Goal: Information Seeking & Learning: Compare options

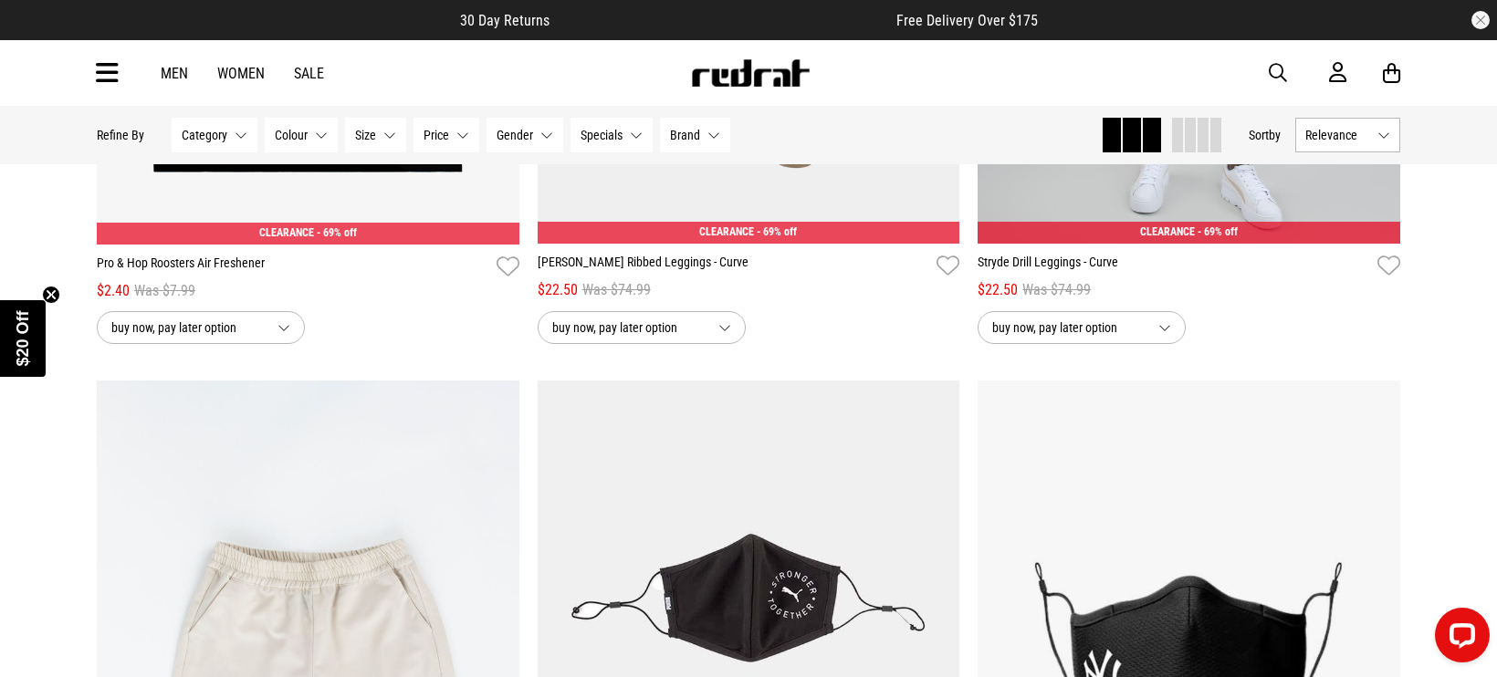
scroll to position [2852, 0]
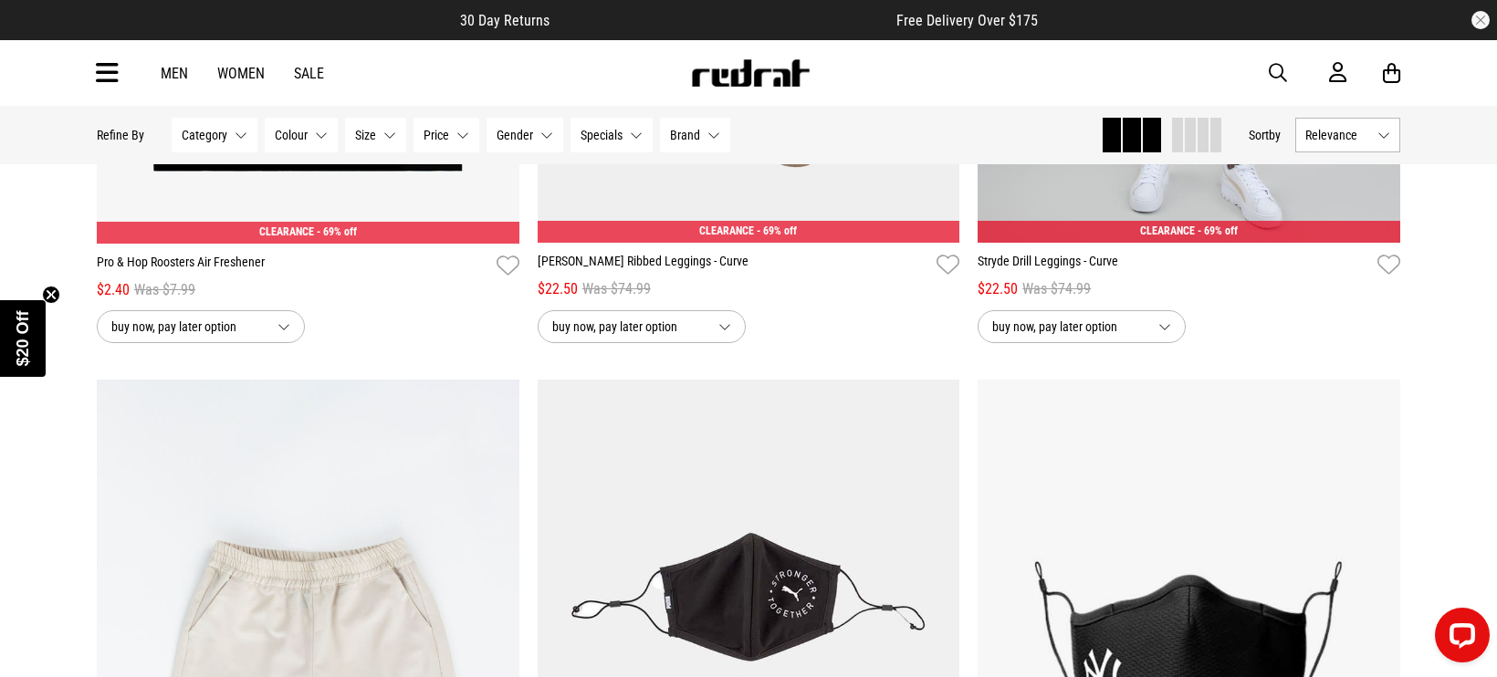
click at [234, 69] on link "Women" at bounding box center [240, 73] width 47 height 17
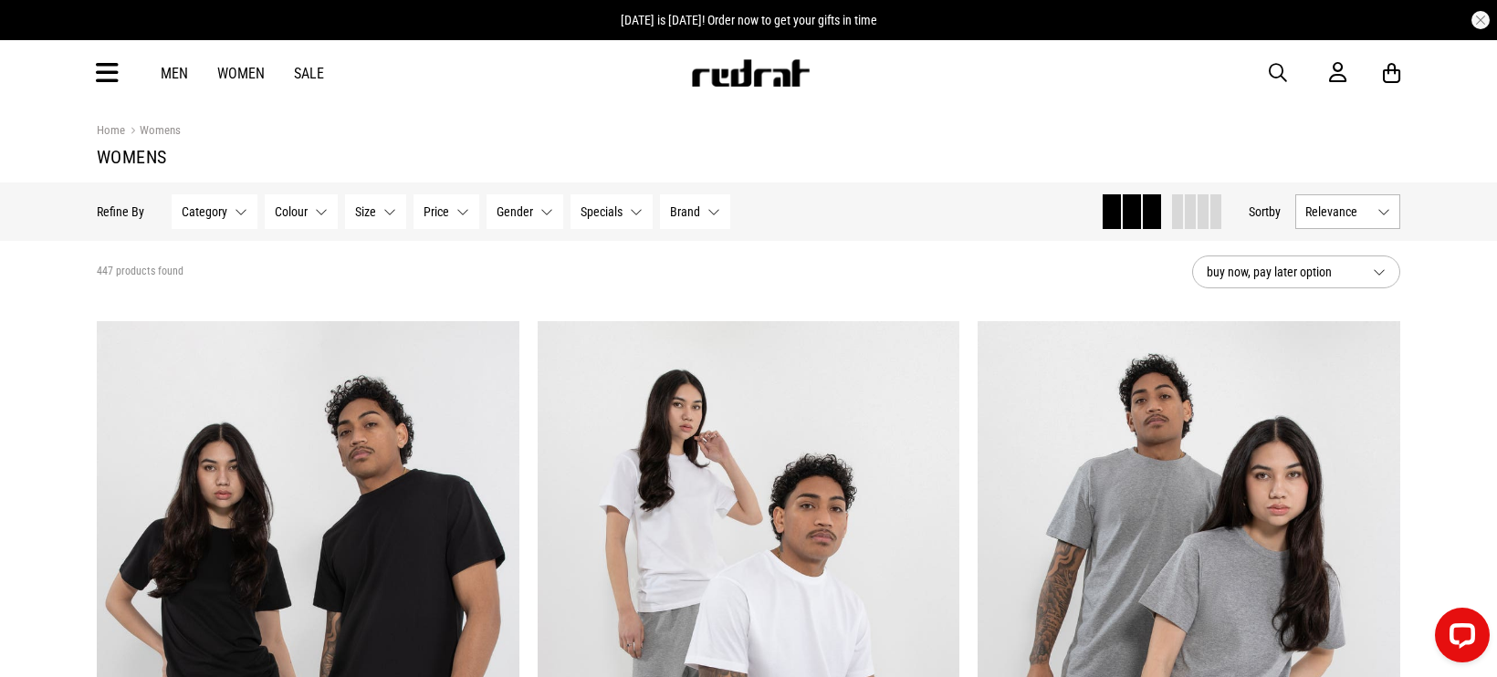
click at [357, 213] on span "Size" at bounding box center [365, 211] width 21 height 15
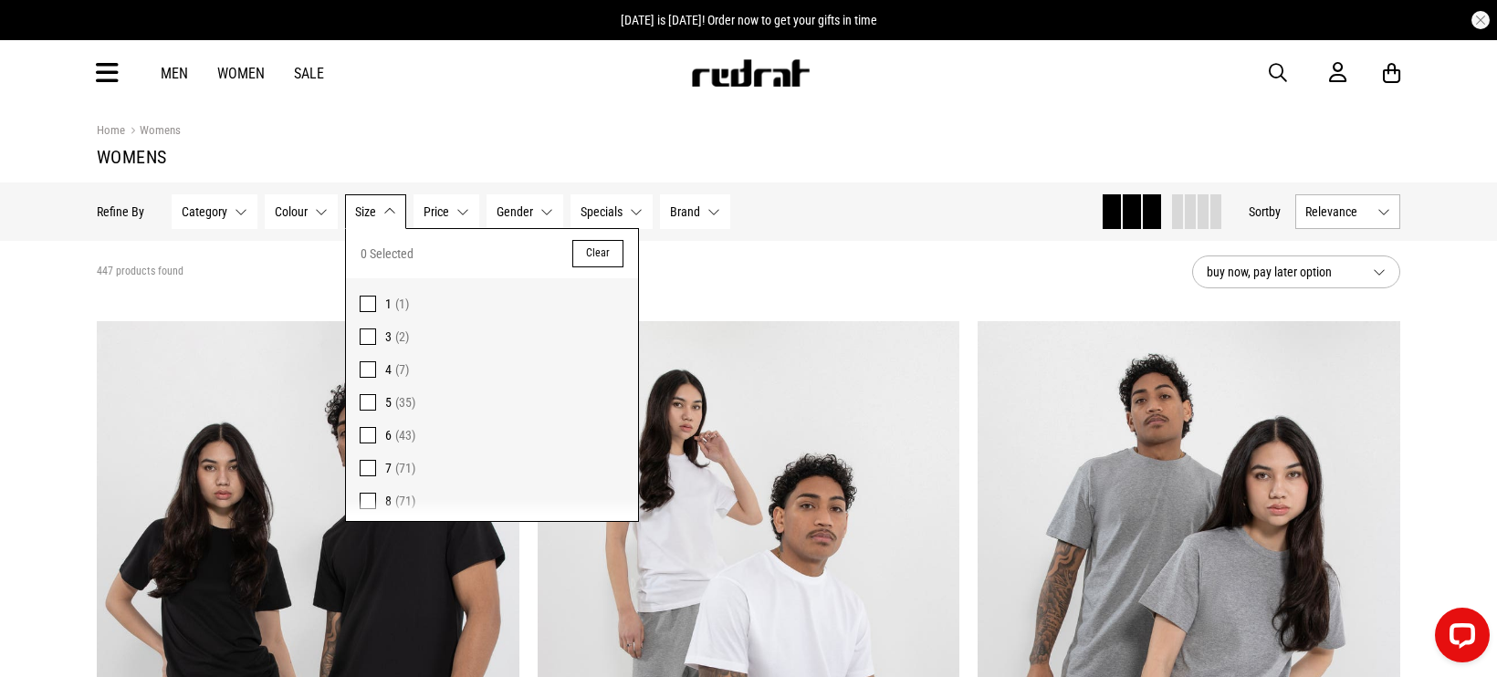
click at [215, 213] on span "Category" at bounding box center [205, 211] width 46 height 15
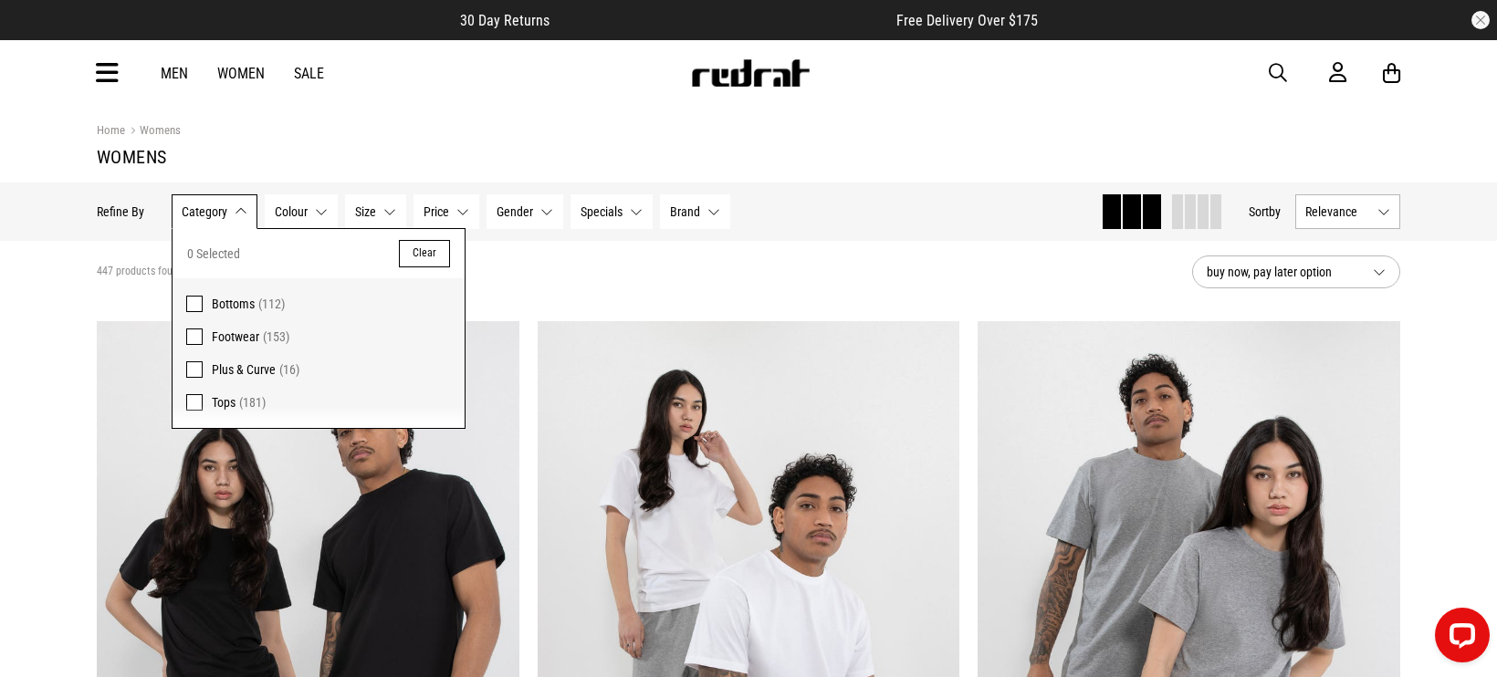
click at [265, 369] on span "Plus & Curve" at bounding box center [244, 369] width 64 height 15
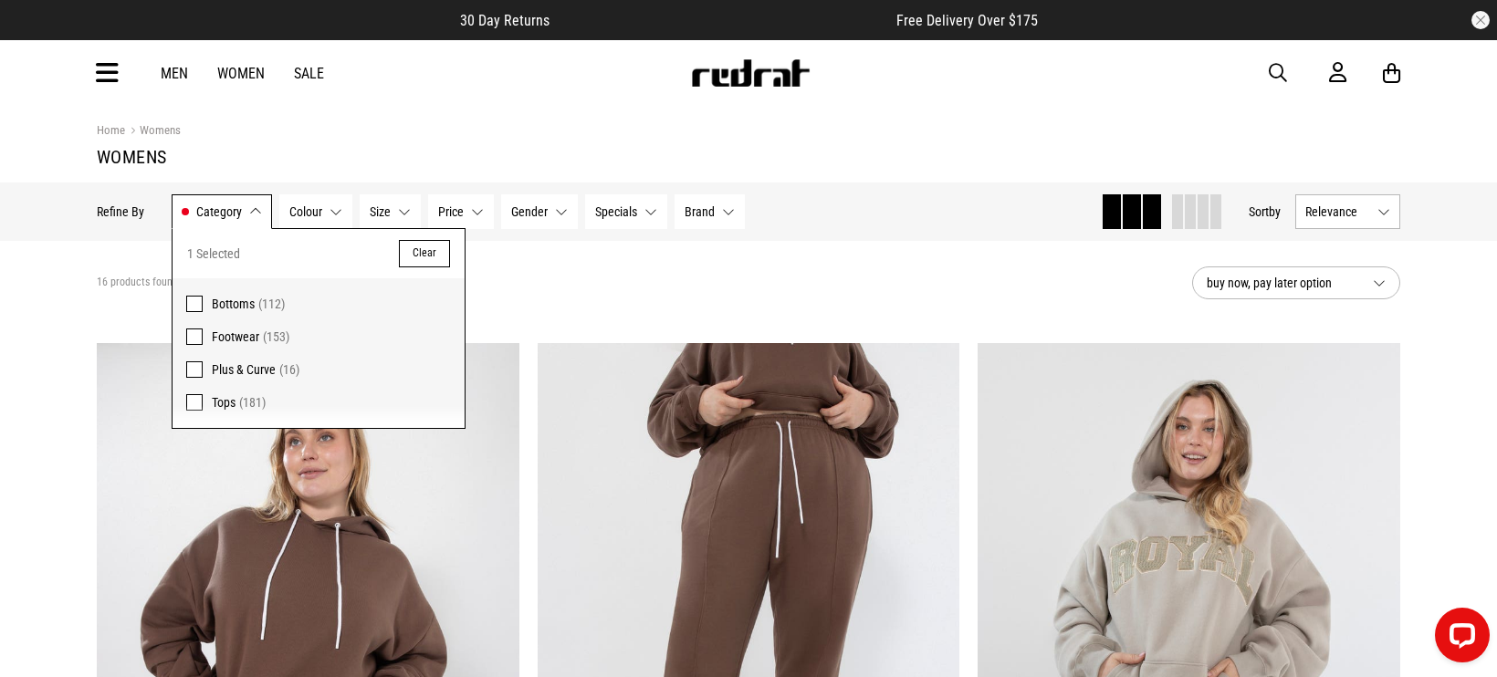
click at [748, 256] on div "16 products found Active Filters Plus & Curve Clear" at bounding box center [637, 283] width 1081 height 55
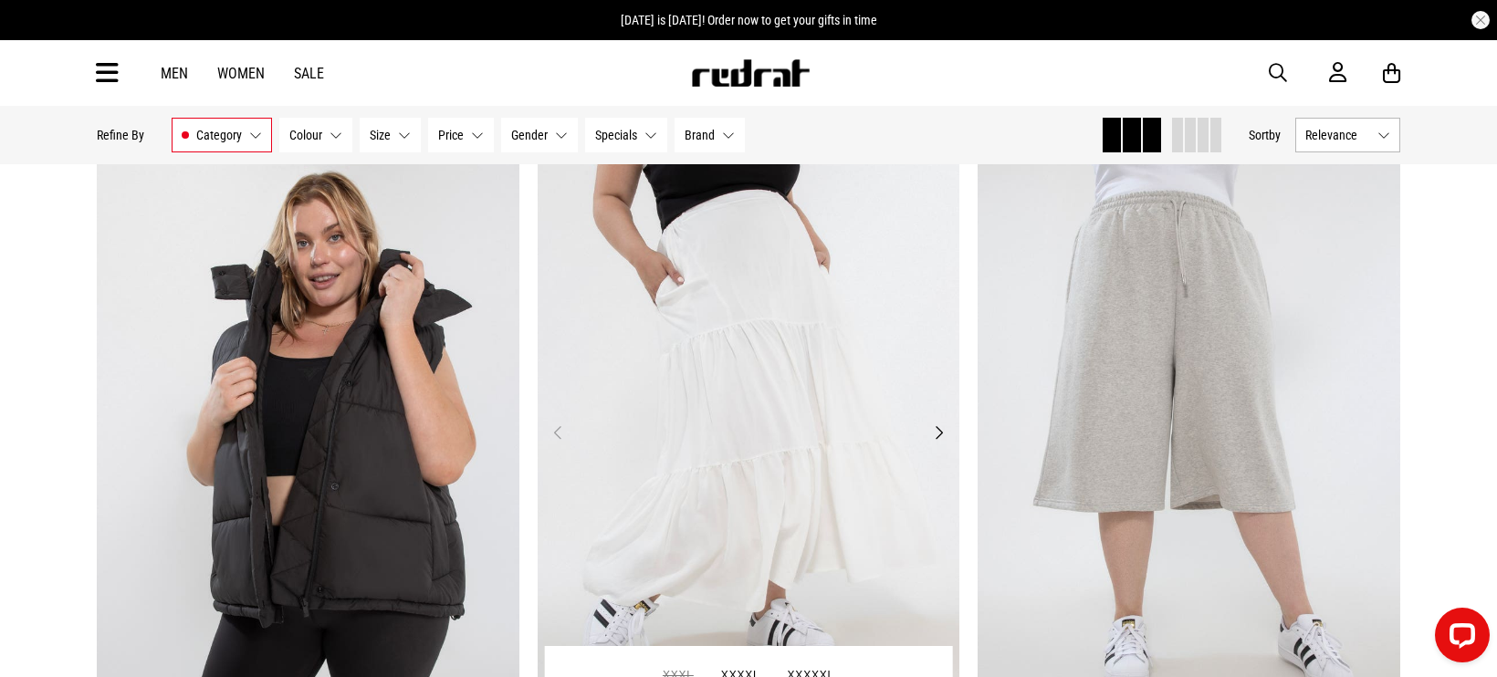
scroll to position [913, 0]
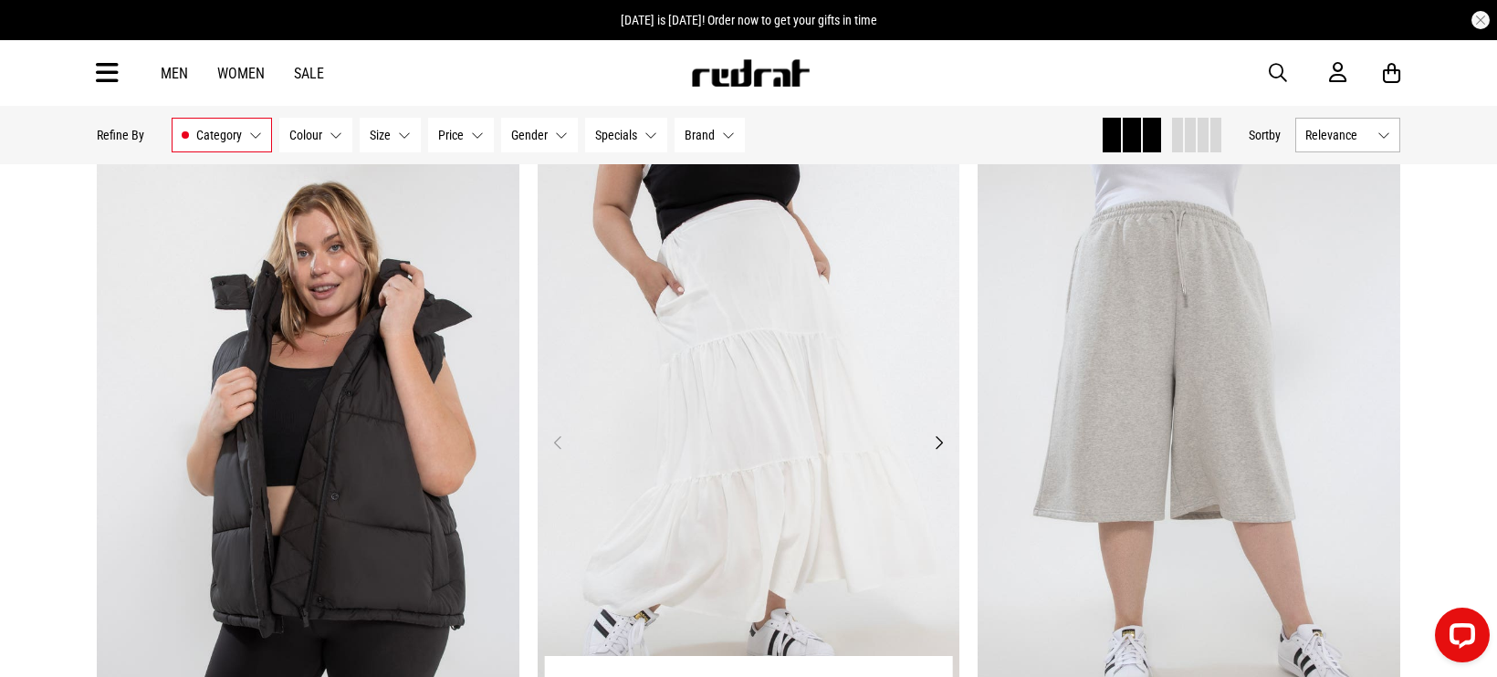
click at [933, 450] on button "Next" at bounding box center [938, 443] width 23 height 22
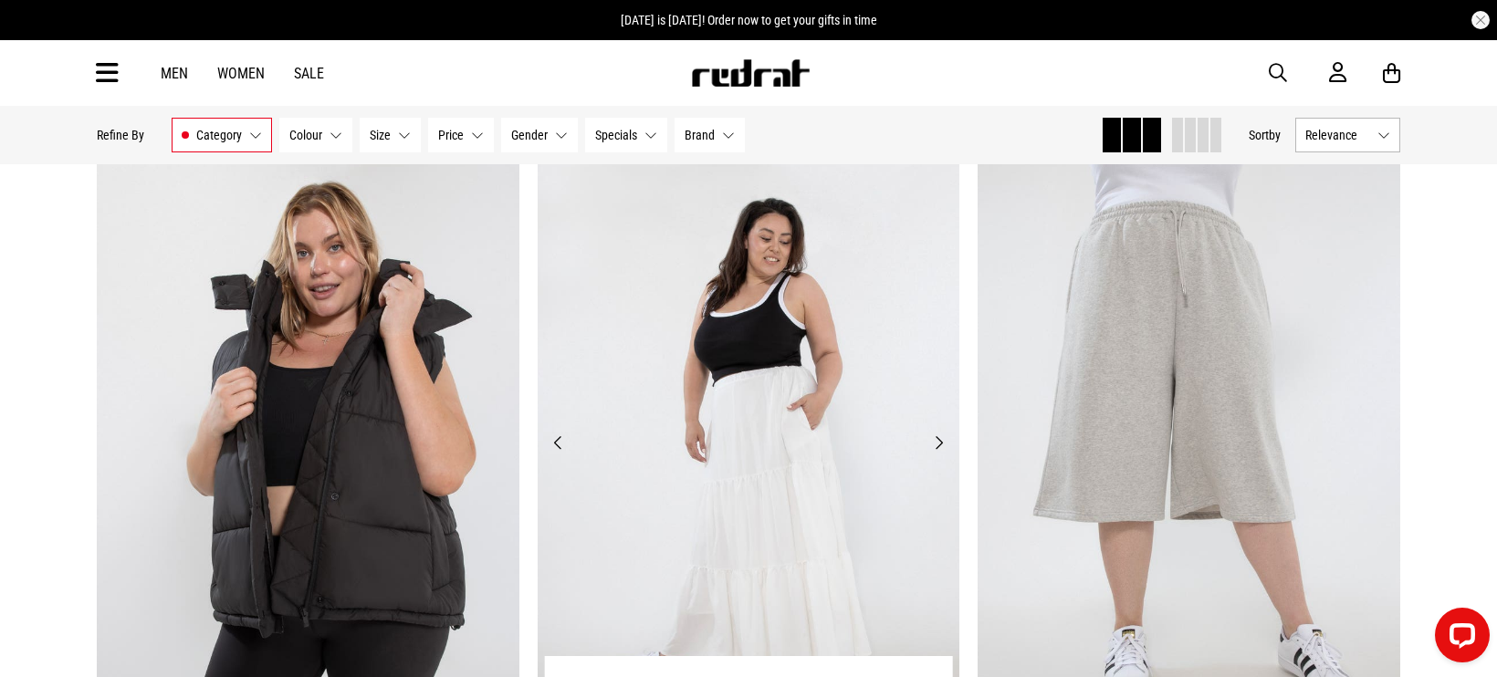
click at [933, 450] on button "Next" at bounding box center [938, 443] width 23 height 22
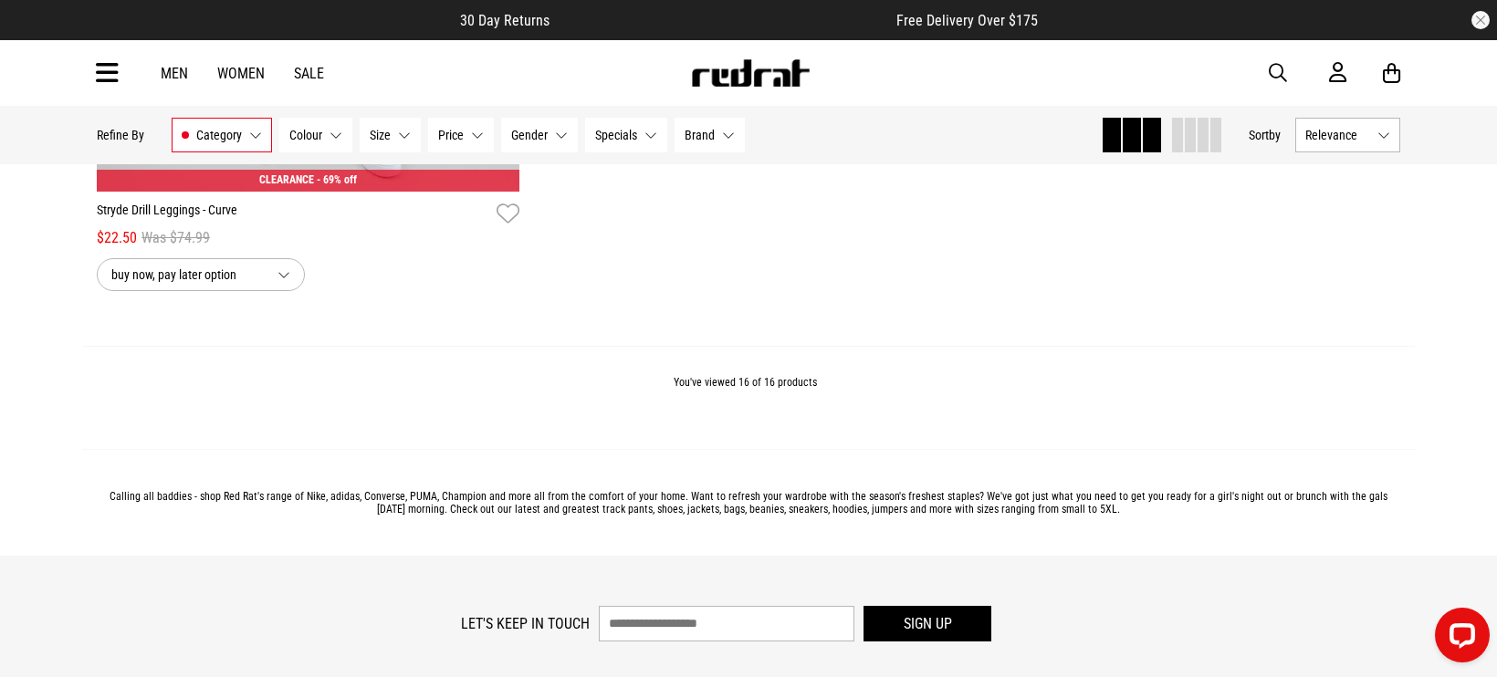
scroll to position [4771, 0]
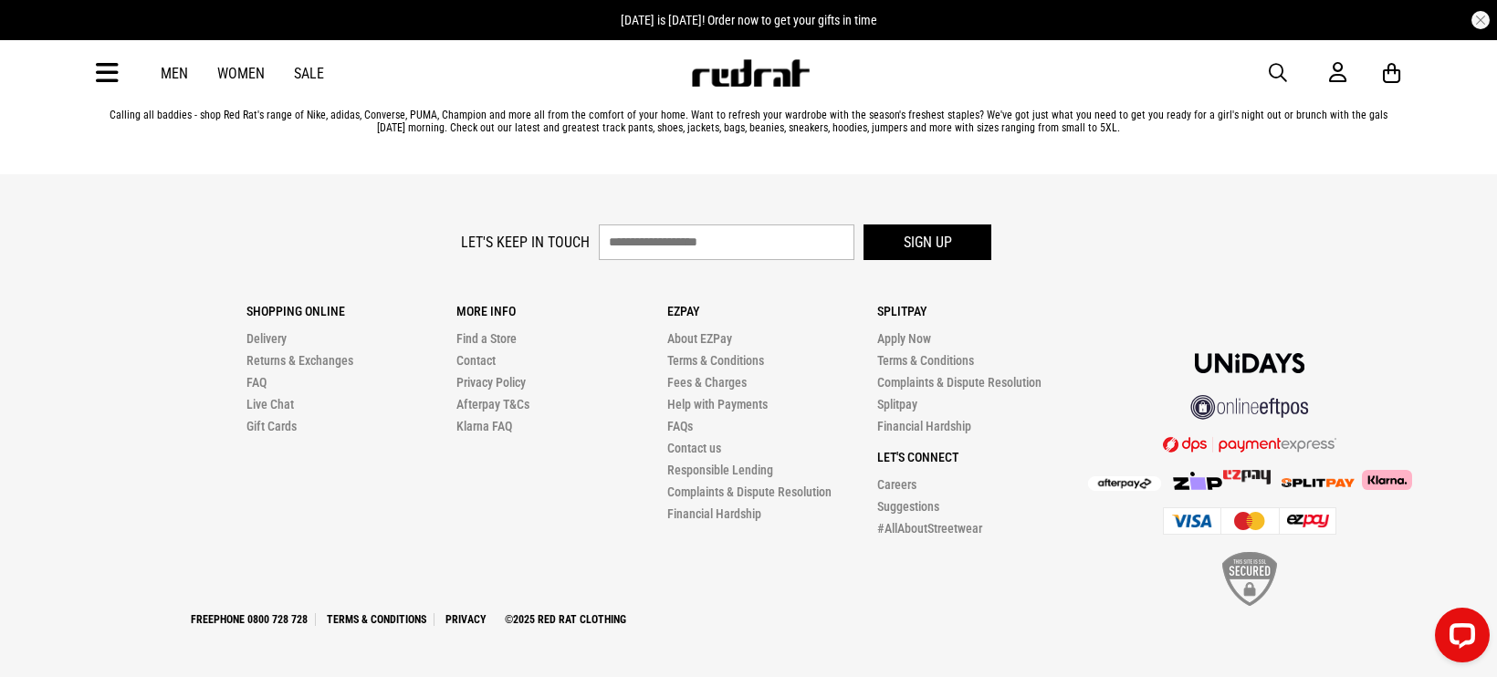
click at [187, 76] on link "Men" at bounding box center [174, 73] width 27 height 17
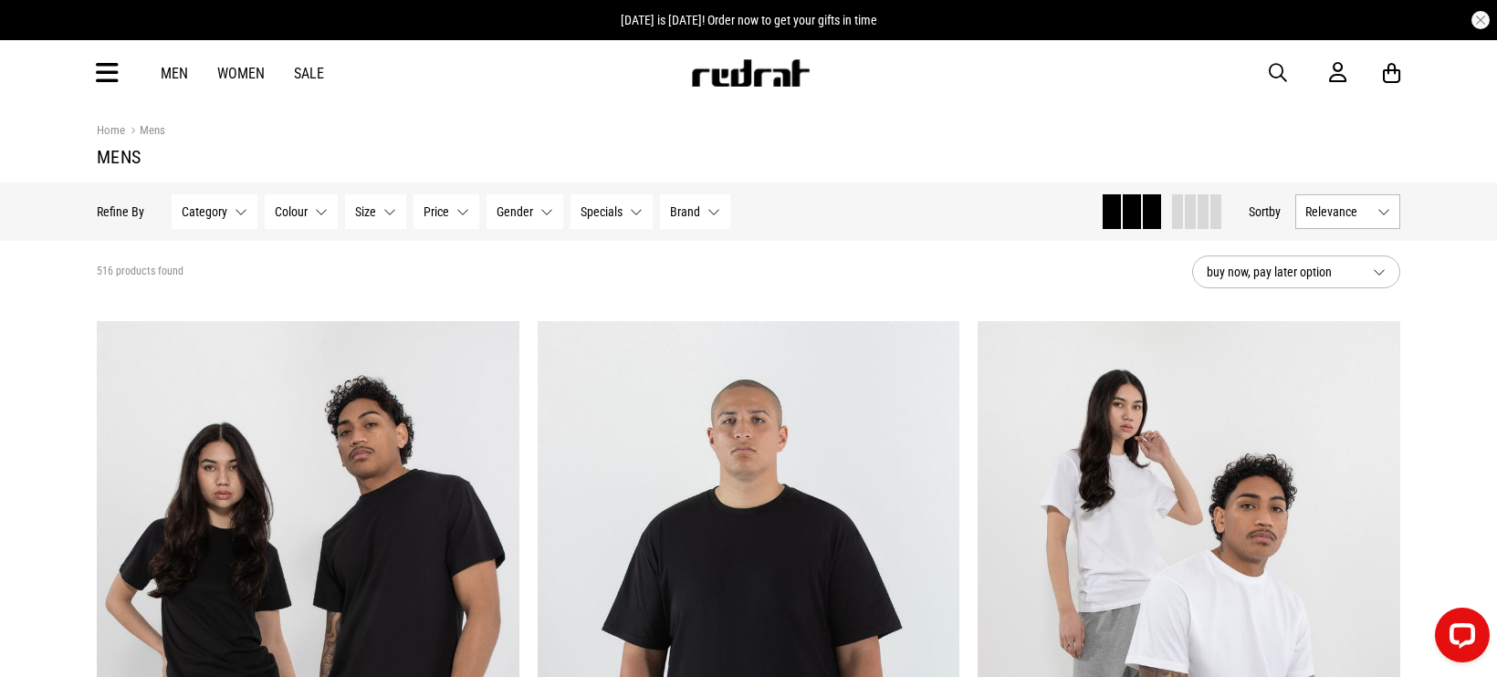
click at [238, 208] on button "Category None selected" at bounding box center [215, 211] width 86 height 35
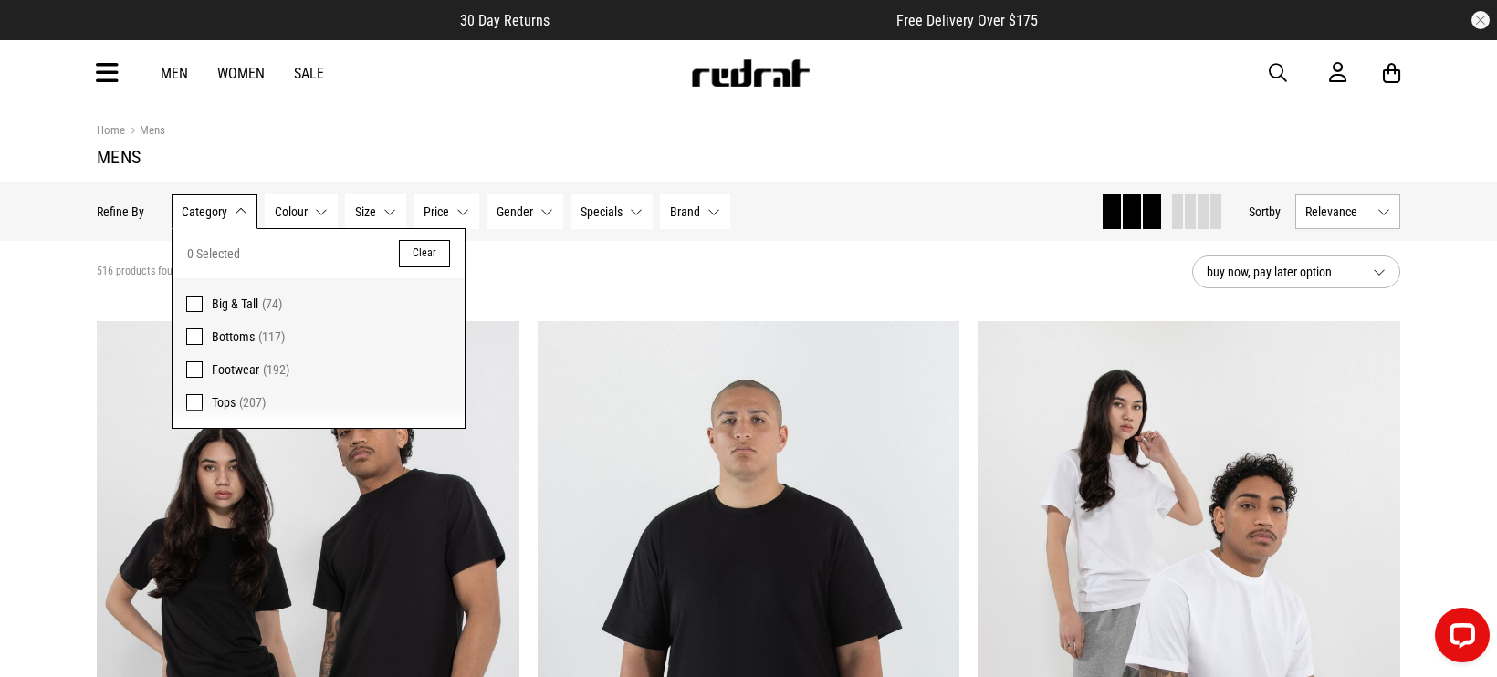
click at [242, 300] on span "Big & Tall" at bounding box center [235, 304] width 47 height 15
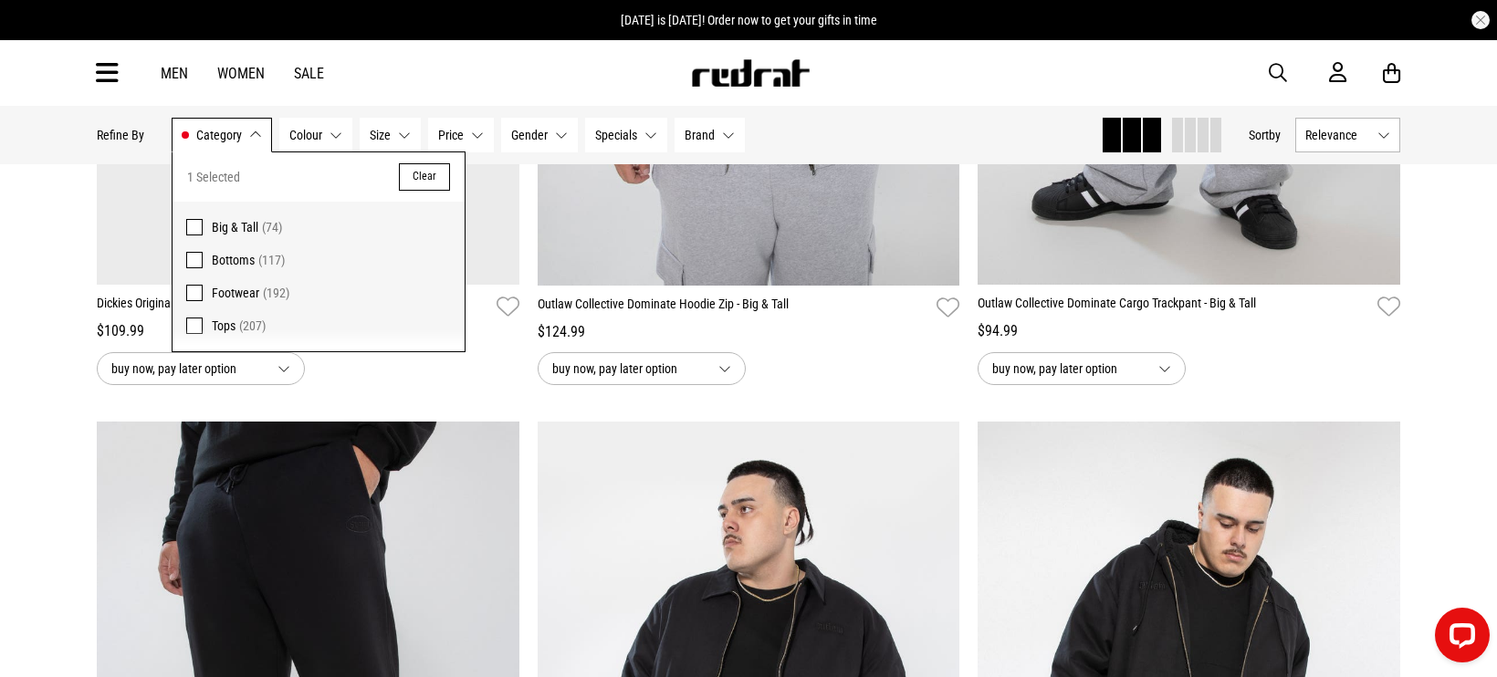
scroll to position [3834, 0]
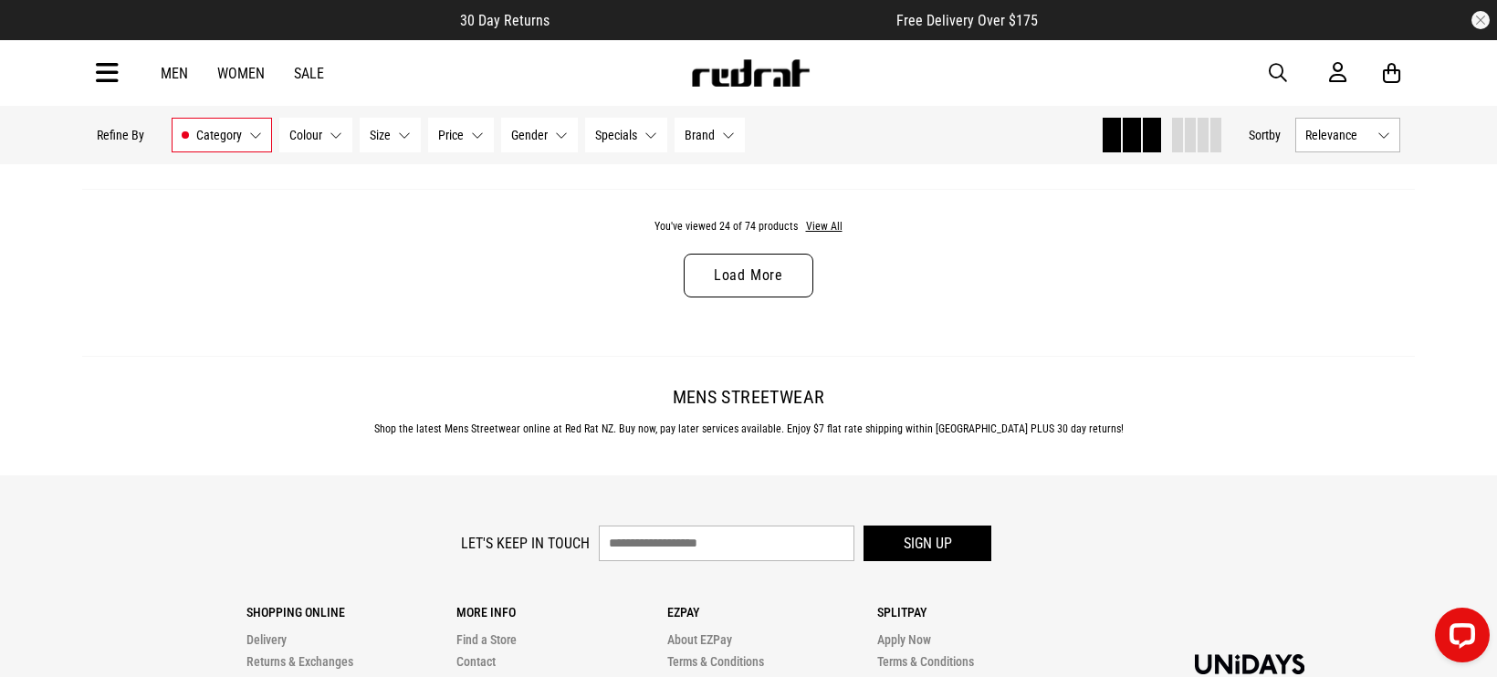
scroll to position [6024, 0]
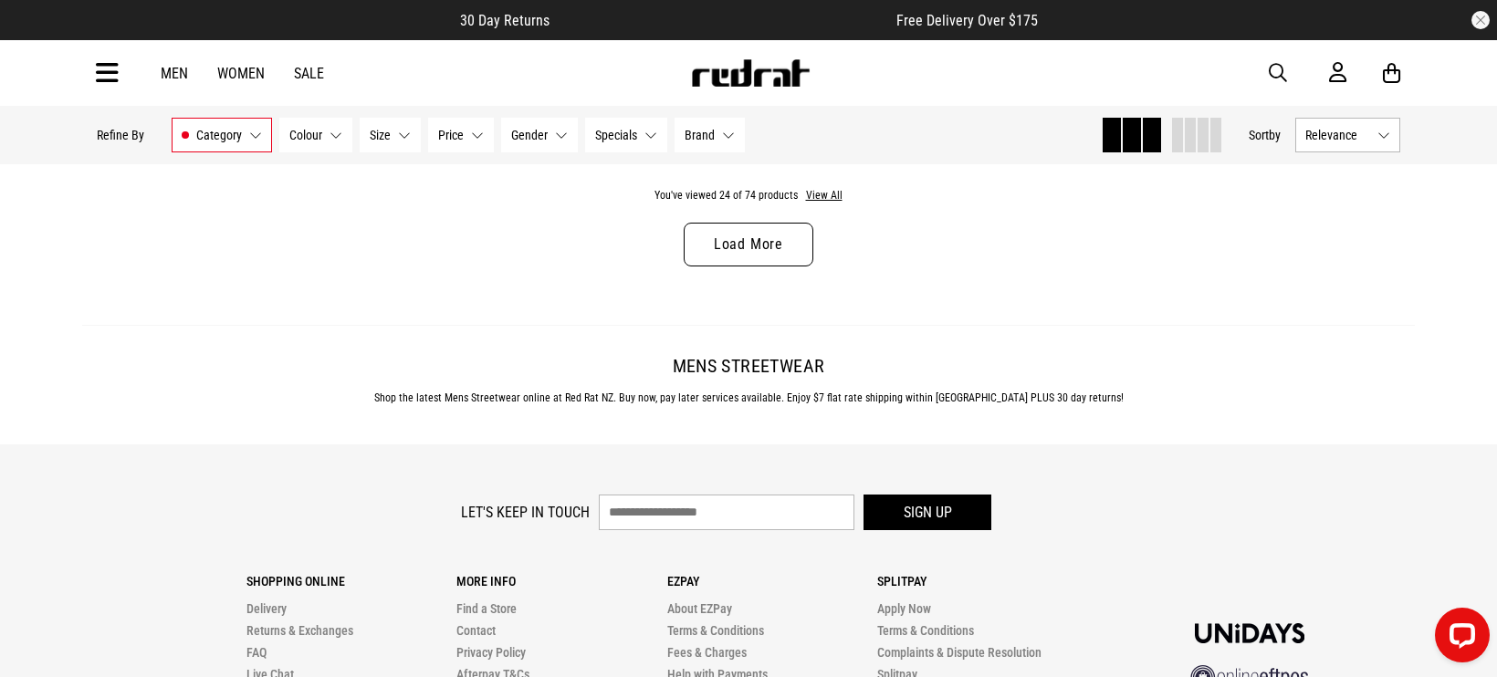
click at [773, 253] on link "Load More" at bounding box center [749, 245] width 130 height 44
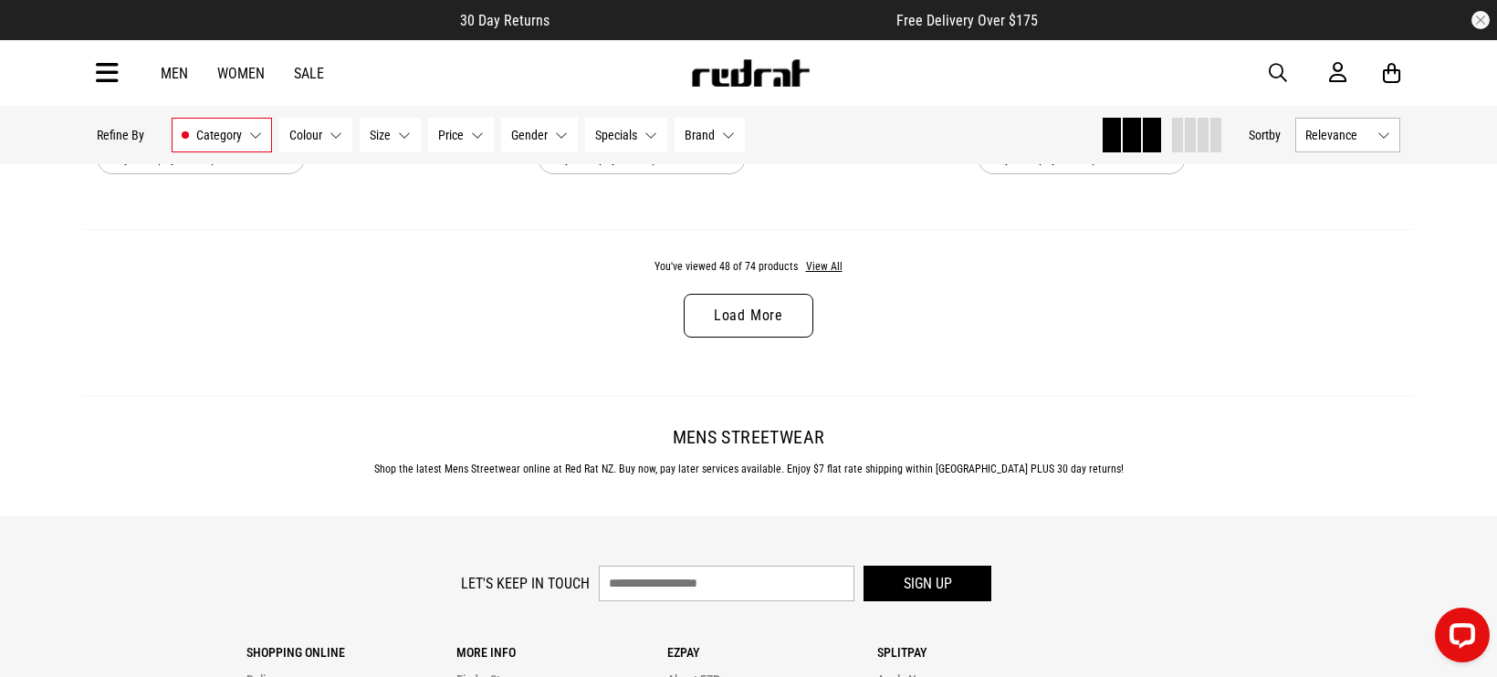
scroll to position [11866, 0]
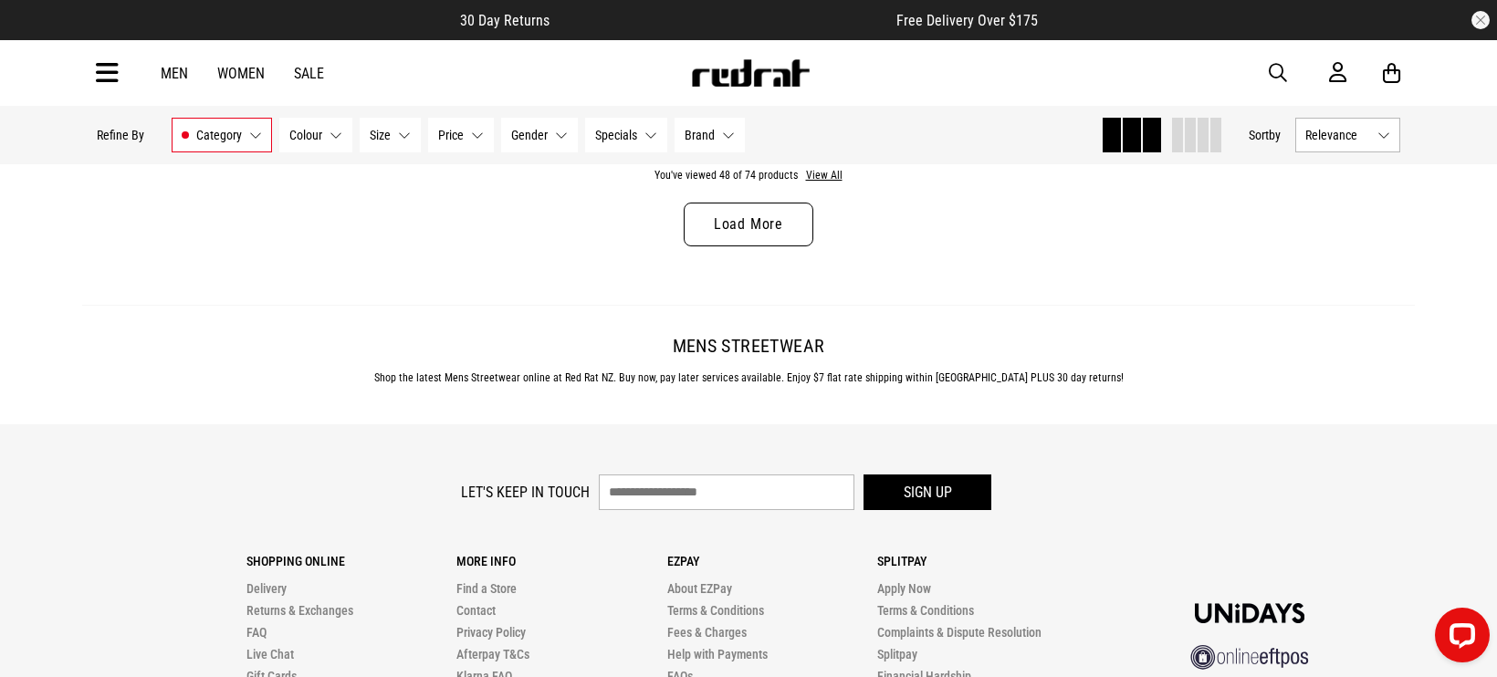
click at [739, 231] on link "Load More" at bounding box center [749, 225] width 130 height 44
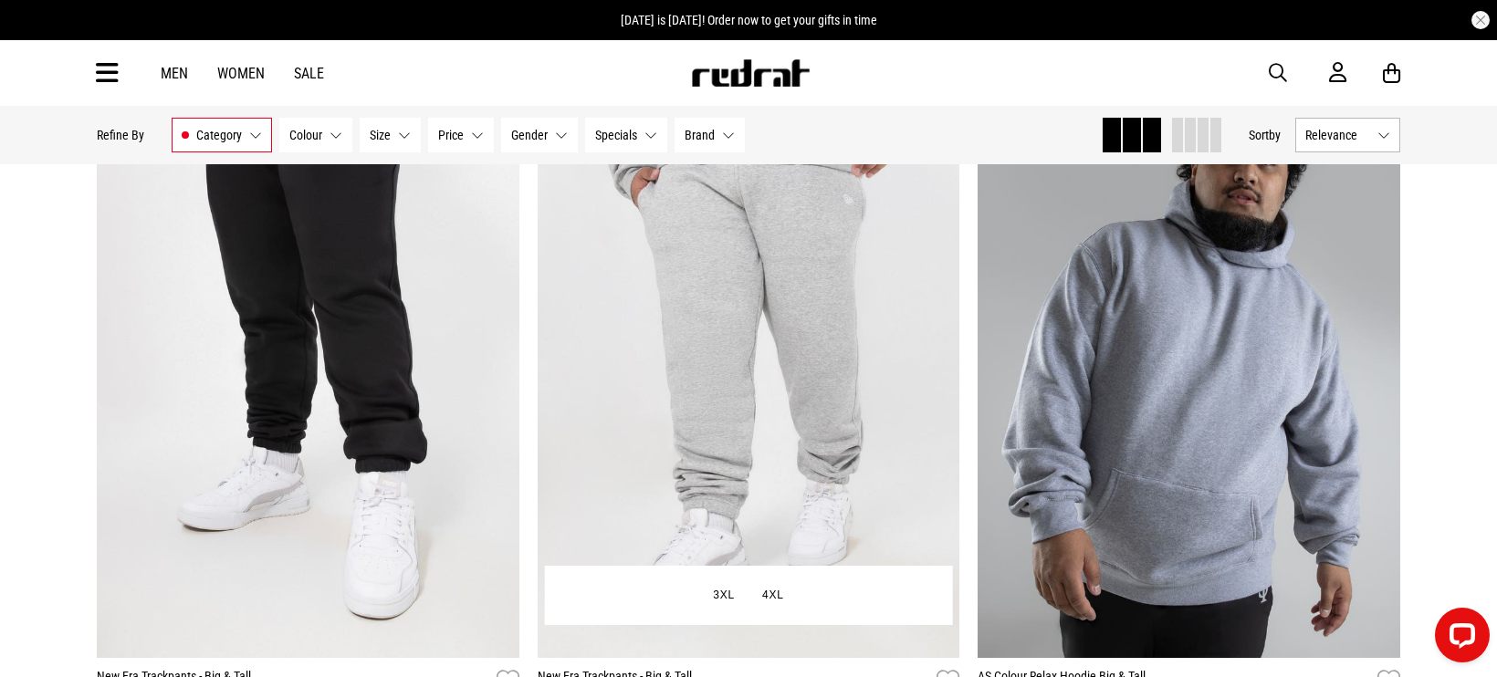
scroll to position [17343, 0]
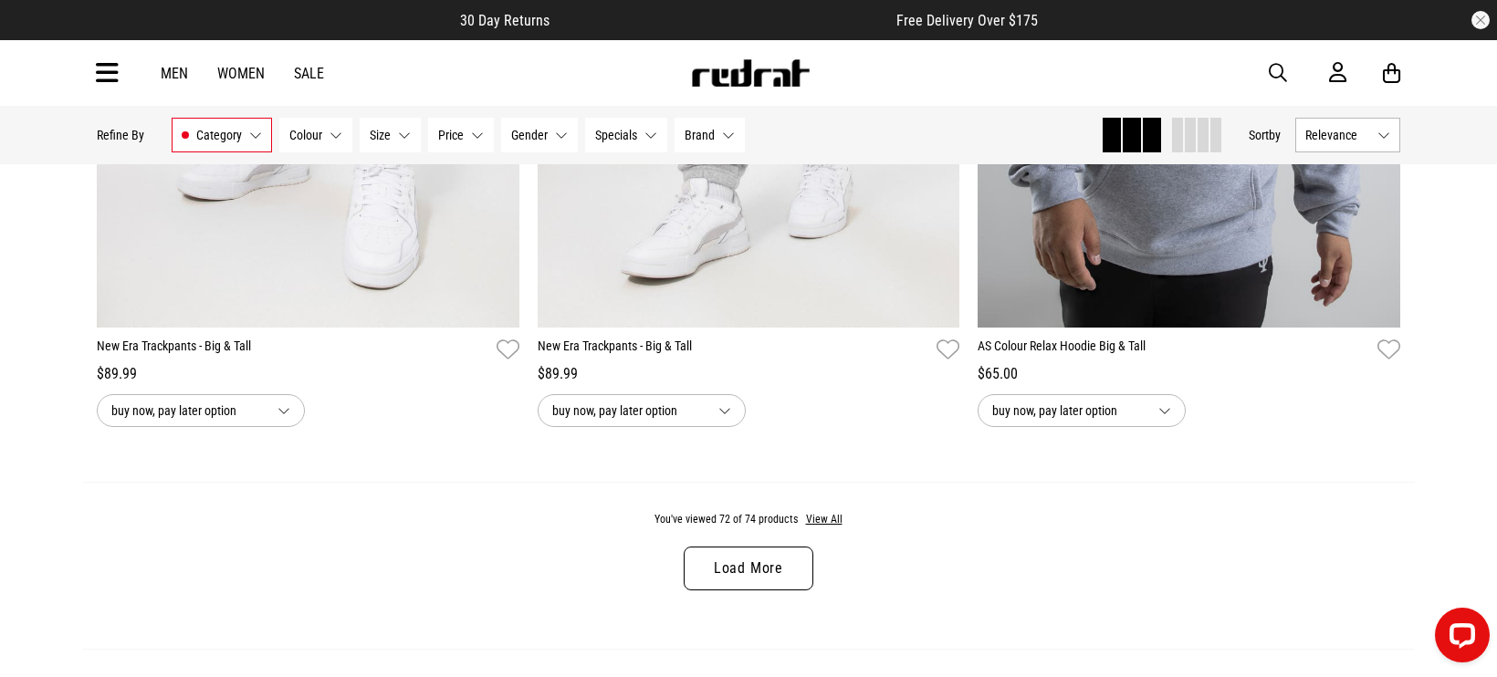
click at [749, 590] on link "Load More" at bounding box center [749, 569] width 130 height 44
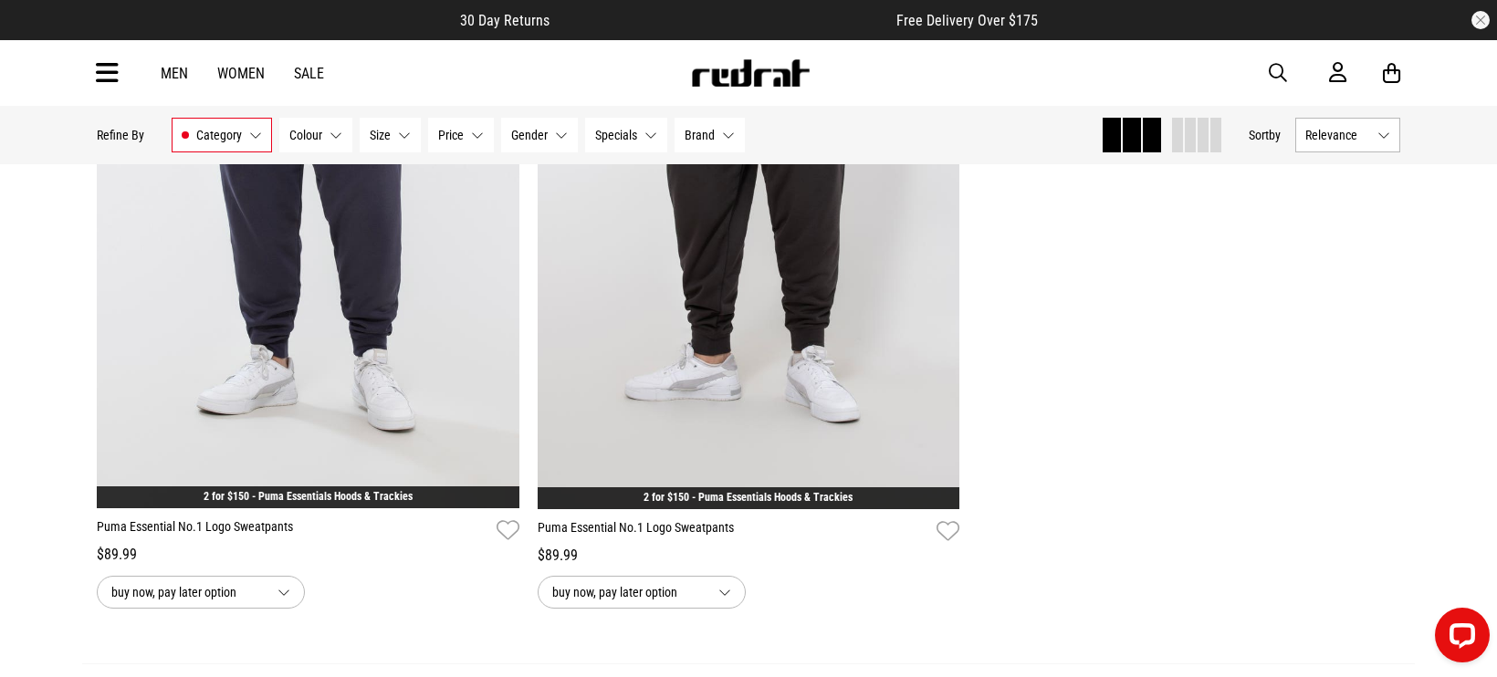
scroll to position [17891, 0]
